Goal: Navigation & Orientation: Go to known website

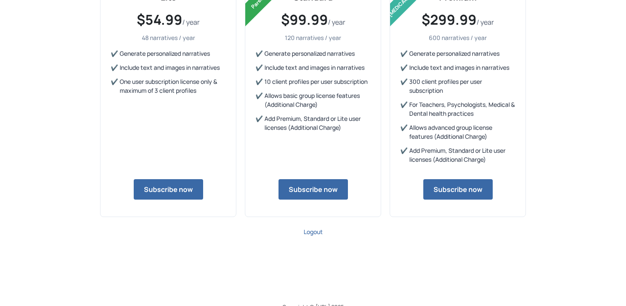
scroll to position [106, 0]
click at [311, 233] on span "Logout" at bounding box center [313, 231] width 19 height 8
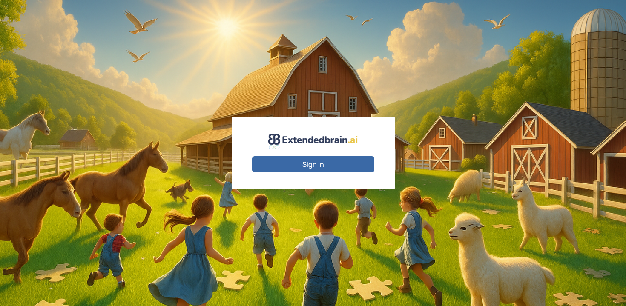
click at [314, 165] on button "Sign In" at bounding box center [313, 164] width 122 height 16
